Goal: Answer question/provide support

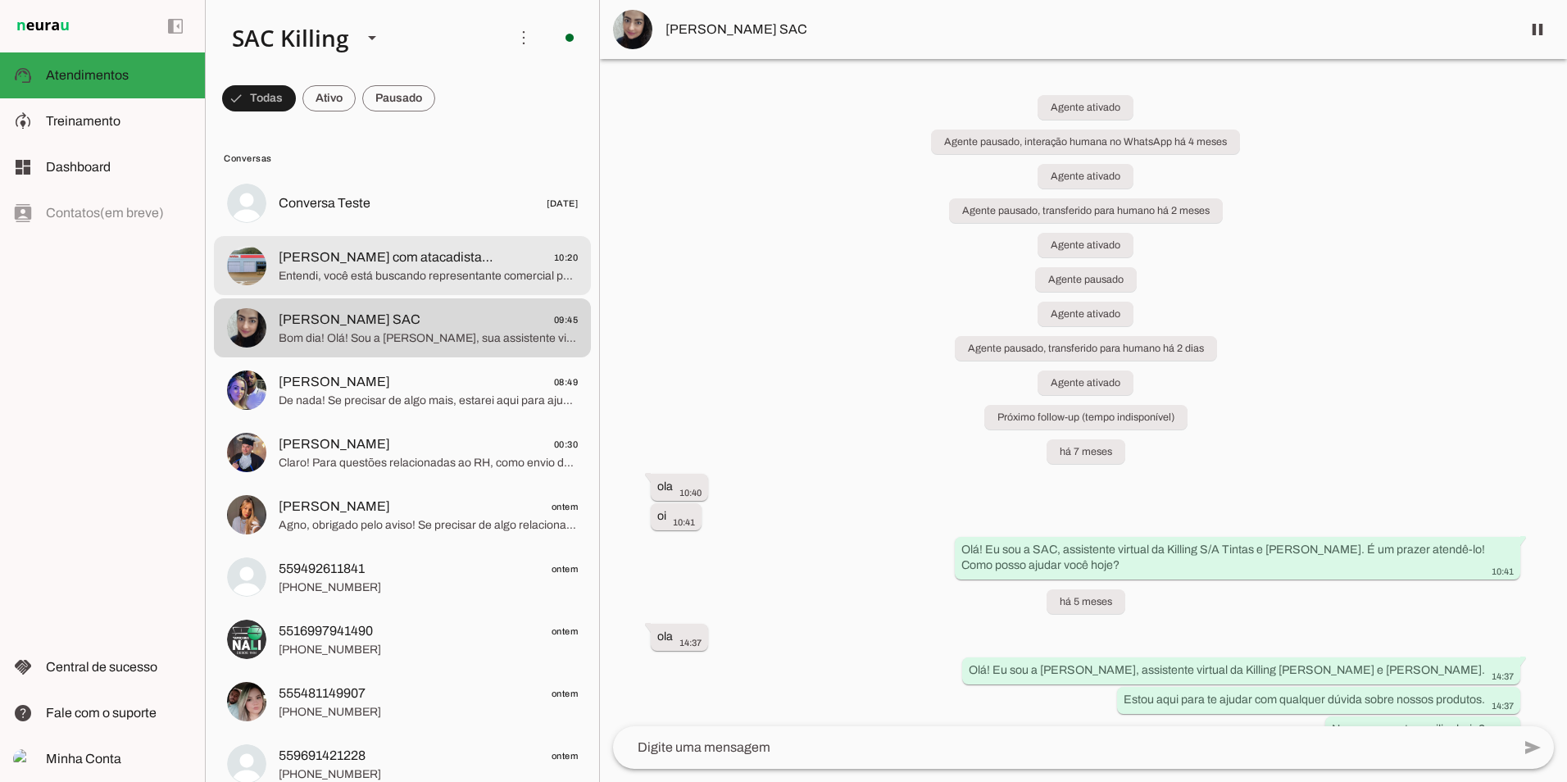
click at [417, 262] on span "[PERSON_NAME] com atacadista ( [PERSON_NAME])" at bounding box center [386, 257] width 215 height 20
